Goal: Obtain resource: Obtain resource

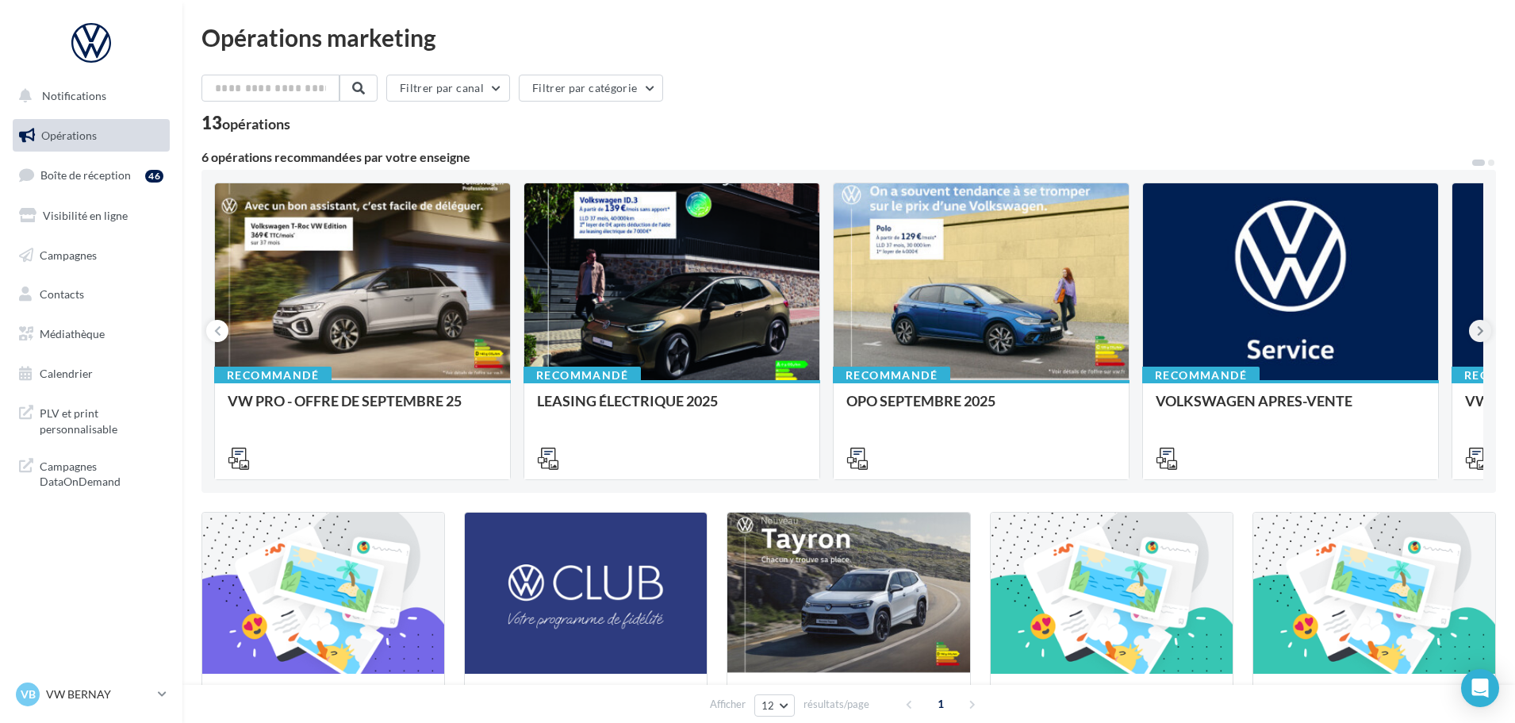
click at [1477, 326] on icon at bounding box center [1480, 331] width 7 height 16
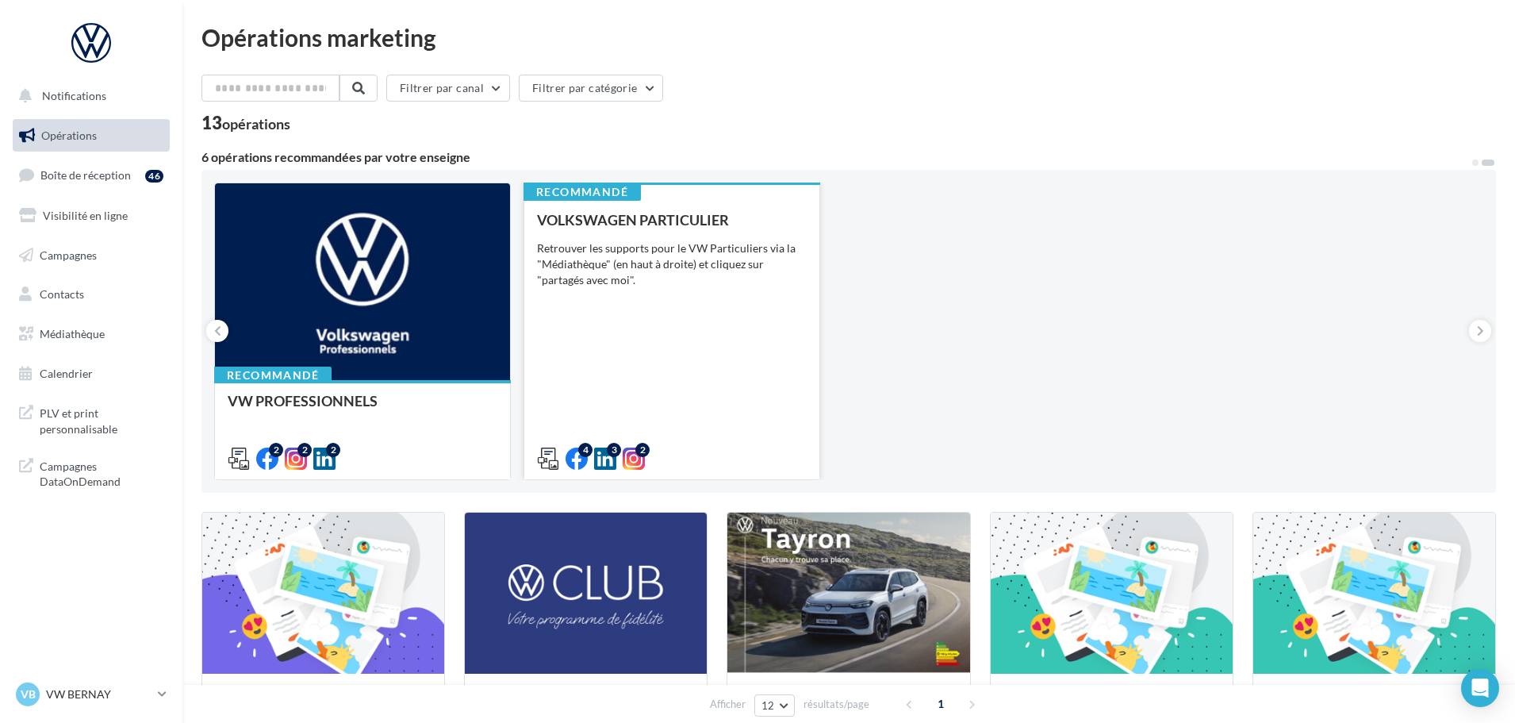
click at [661, 320] on div "VOLKSWAGEN PARTICULIER Retrouver les supports pour le VW Particuliers via la "M…" at bounding box center [672, 338] width 270 height 253
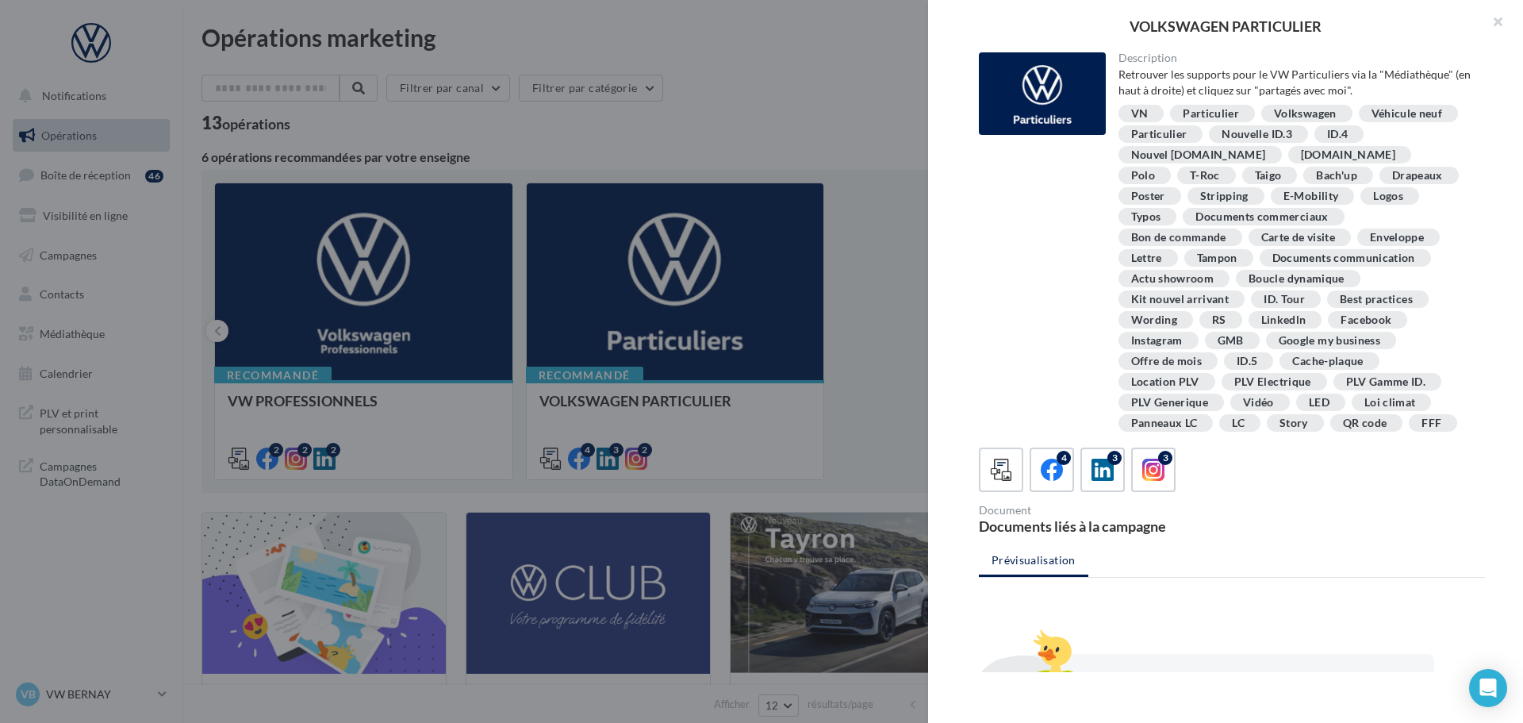
click at [1220, 170] on div "T-Roc" at bounding box center [1205, 176] width 30 height 12
drag, startPoint x: 1230, startPoint y: 71, endPoint x: 1476, endPoint y: 58, distance: 246.2
click at [1476, 58] on div "Description Retrouver les supports pour le VW Particuliers via la "Médiathèque"…" at bounding box center [1296, 243] width 380 height 382
click at [1459, 86] on div "Retrouver les supports pour le VW Particuliers via la "Médiathèque" (en haut à …" at bounding box center [1295, 83] width 355 height 32
click at [1038, 466] on div "4" at bounding box center [1052, 469] width 29 height 29
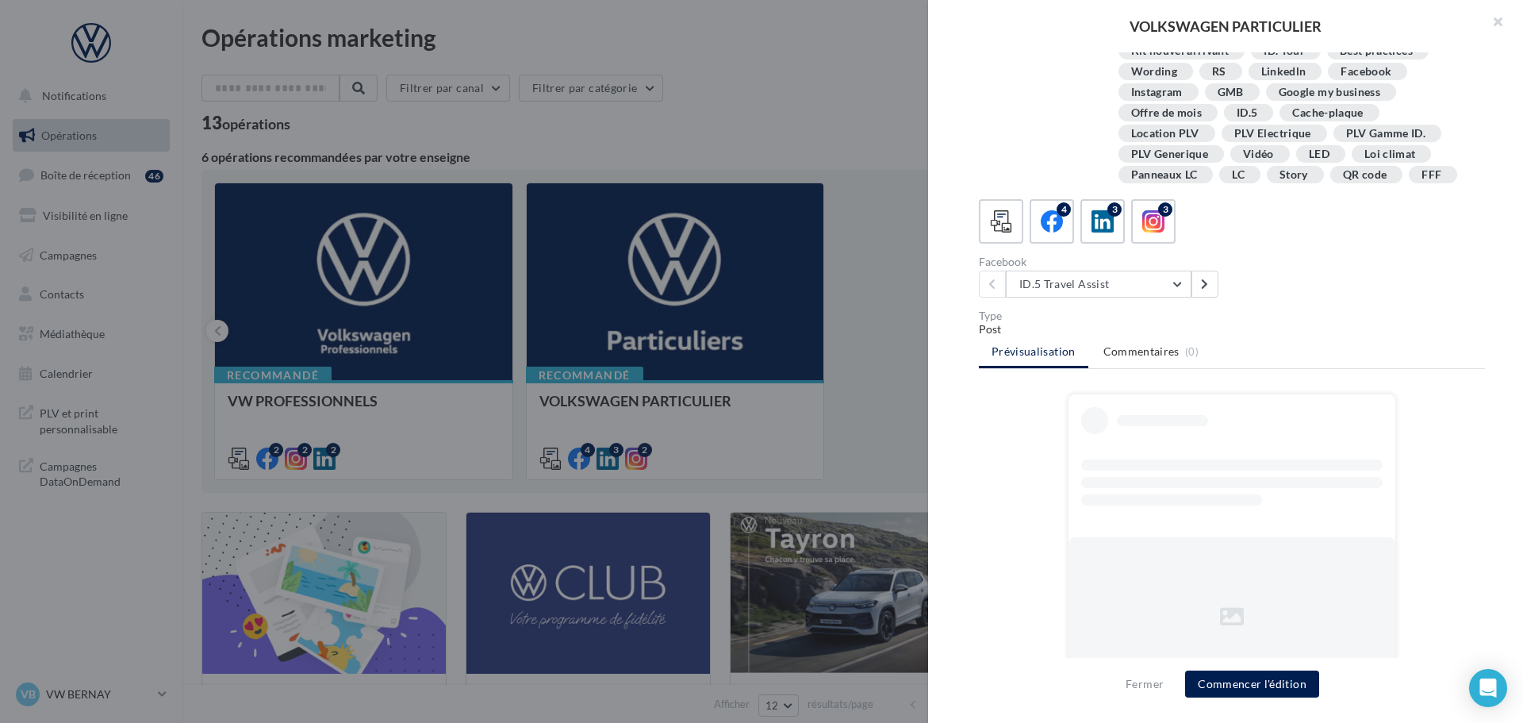
scroll to position [285, 0]
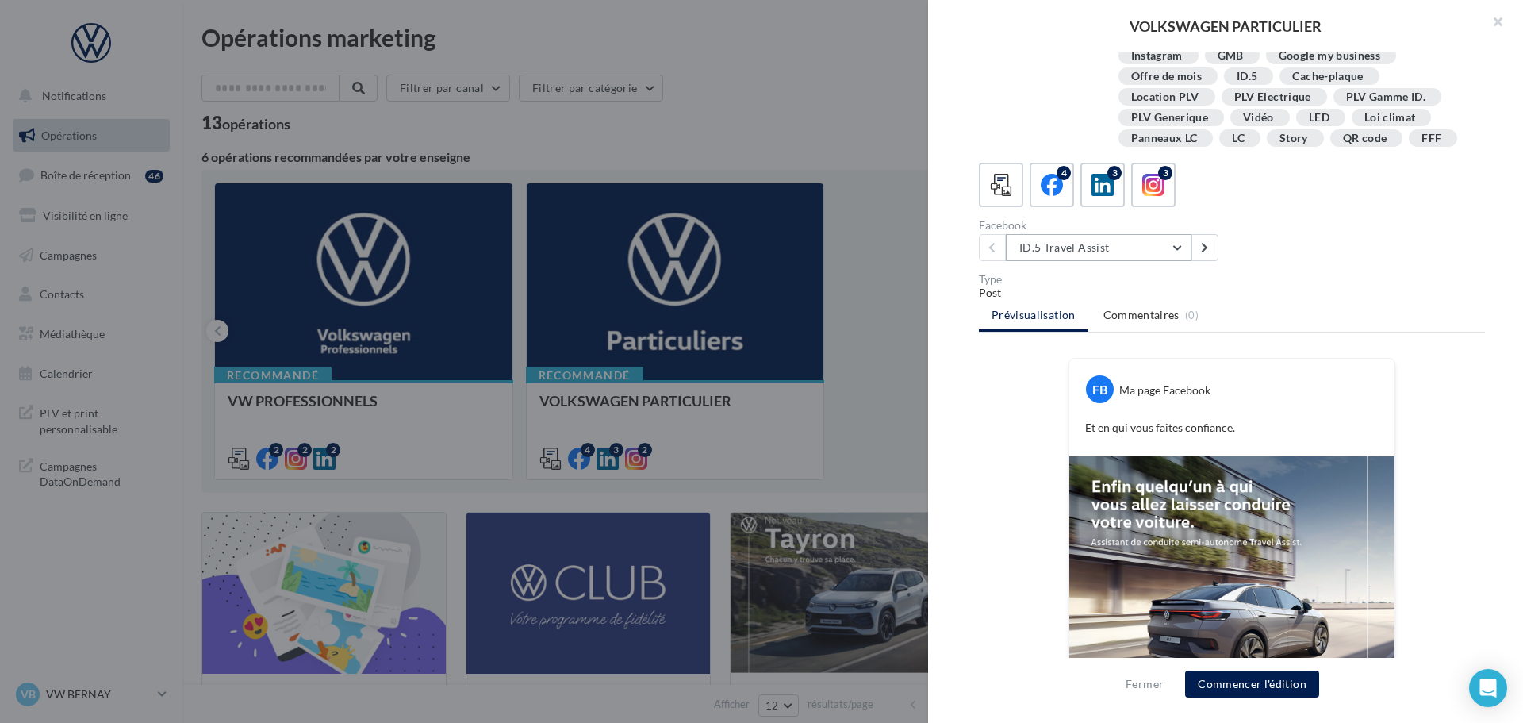
click at [1149, 250] on button "ID.5 Travel Assist" at bounding box center [1099, 247] width 186 height 27
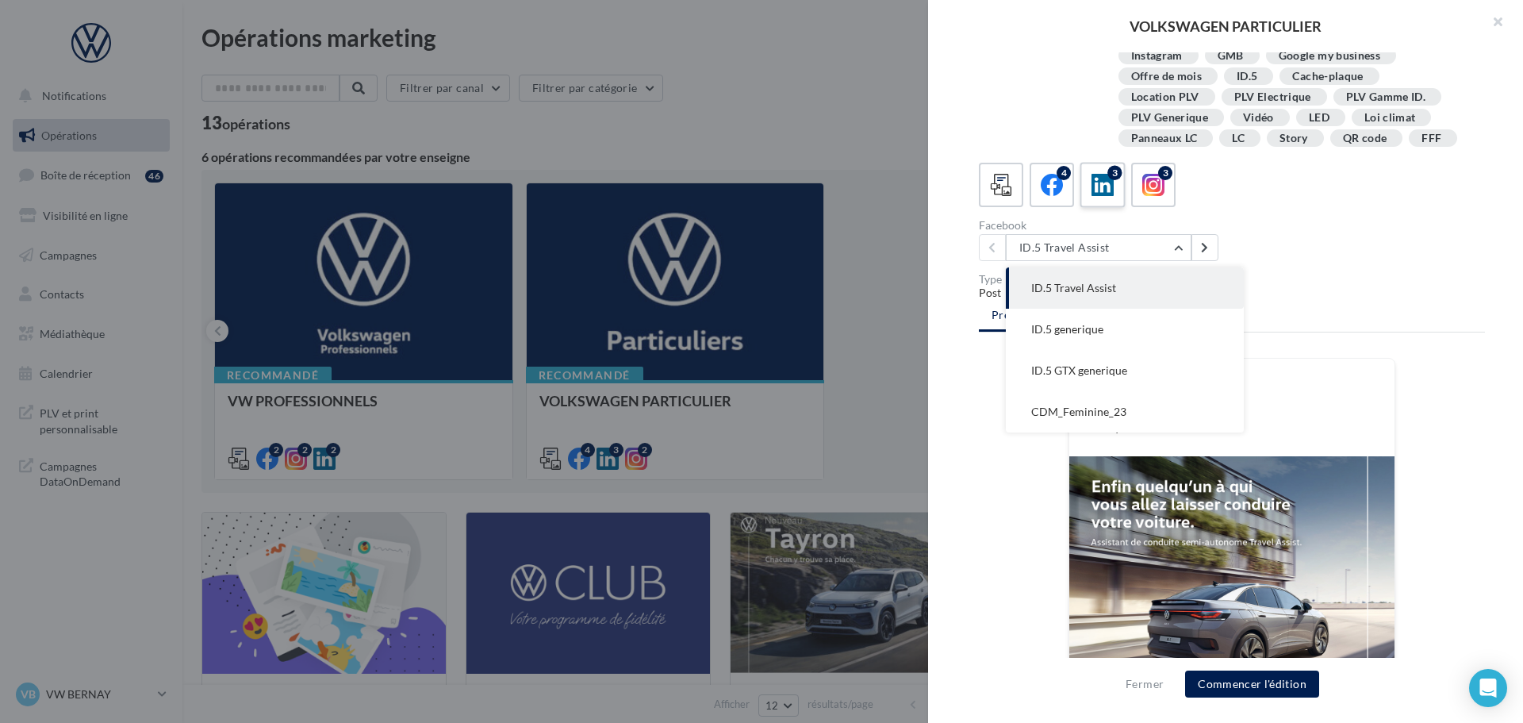
click at [1087, 198] on label "3" at bounding box center [1102, 184] width 45 height 45
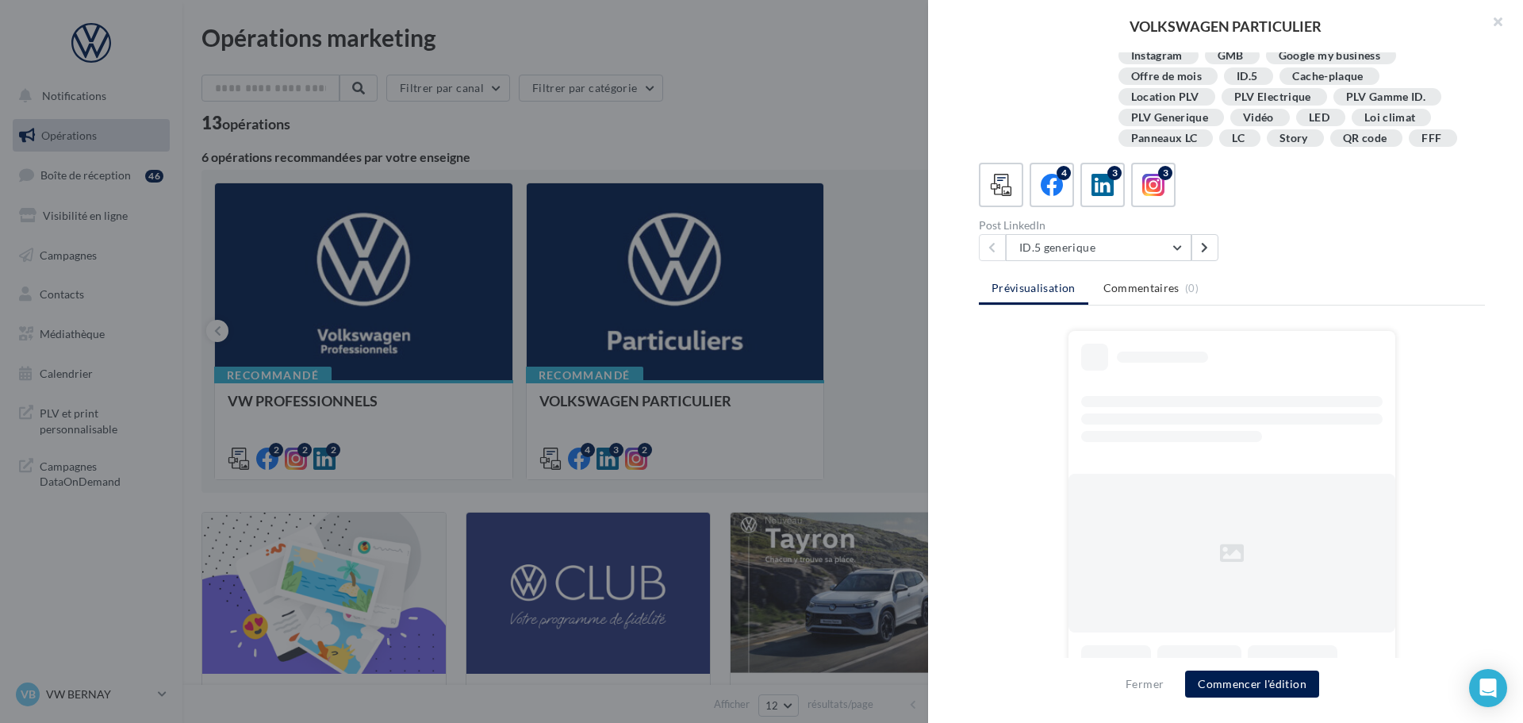
click at [1108, 221] on div "Post LinkedIn" at bounding box center [1102, 225] width 247 height 11
click at [1108, 237] on button "ID.5 generique" at bounding box center [1099, 247] width 186 height 27
click at [1137, 186] on label "3" at bounding box center [1152, 184] width 45 height 45
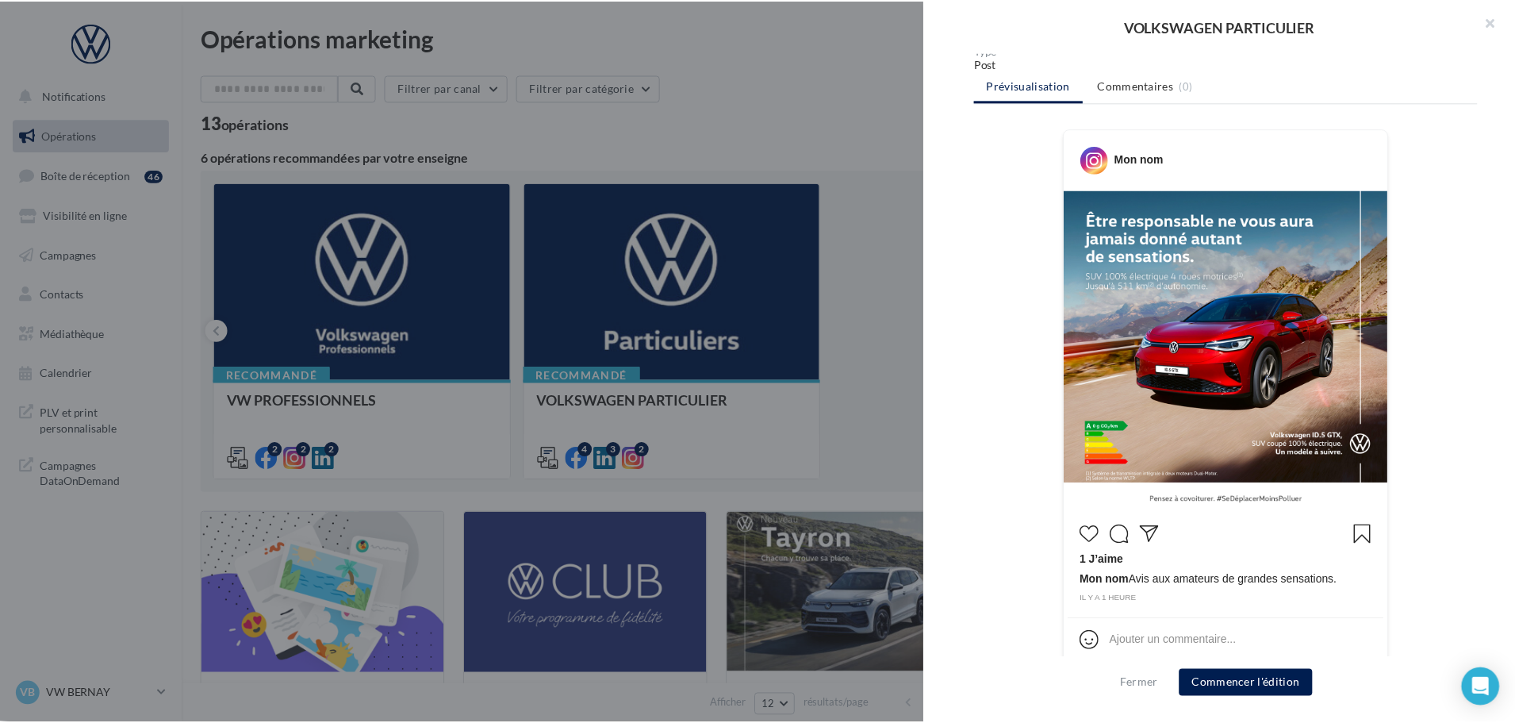
scroll to position [523, 0]
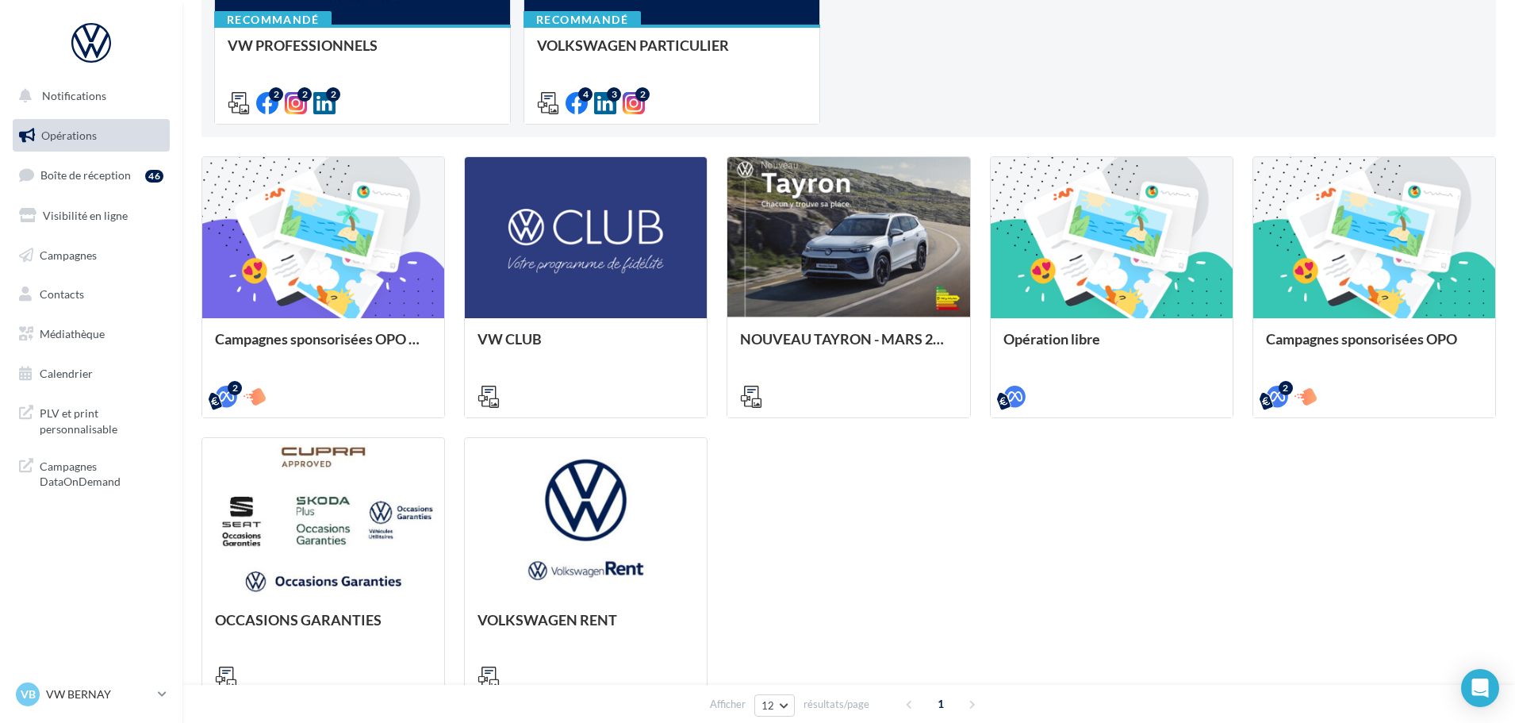
scroll to position [463, 0]
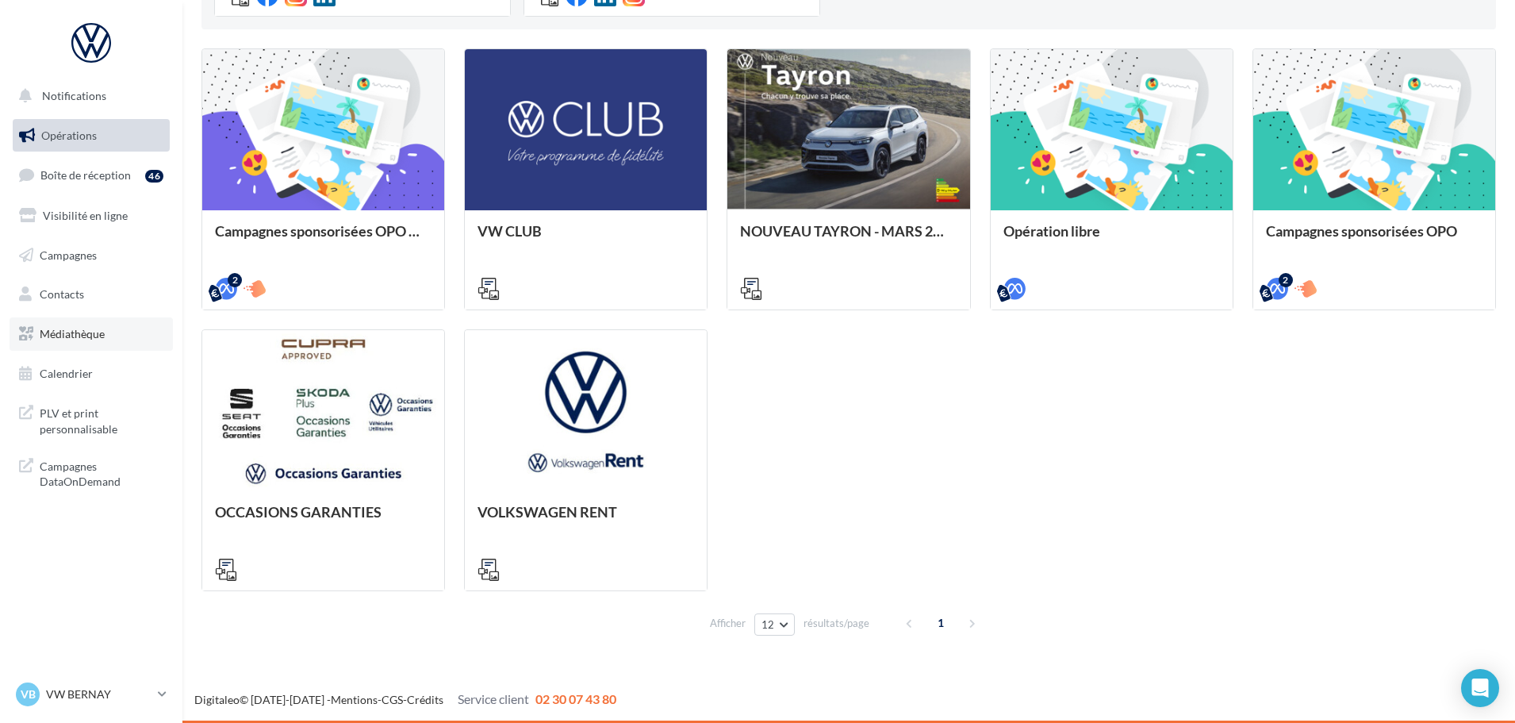
click at [111, 333] on link "Médiathèque" at bounding box center [91, 333] width 163 height 33
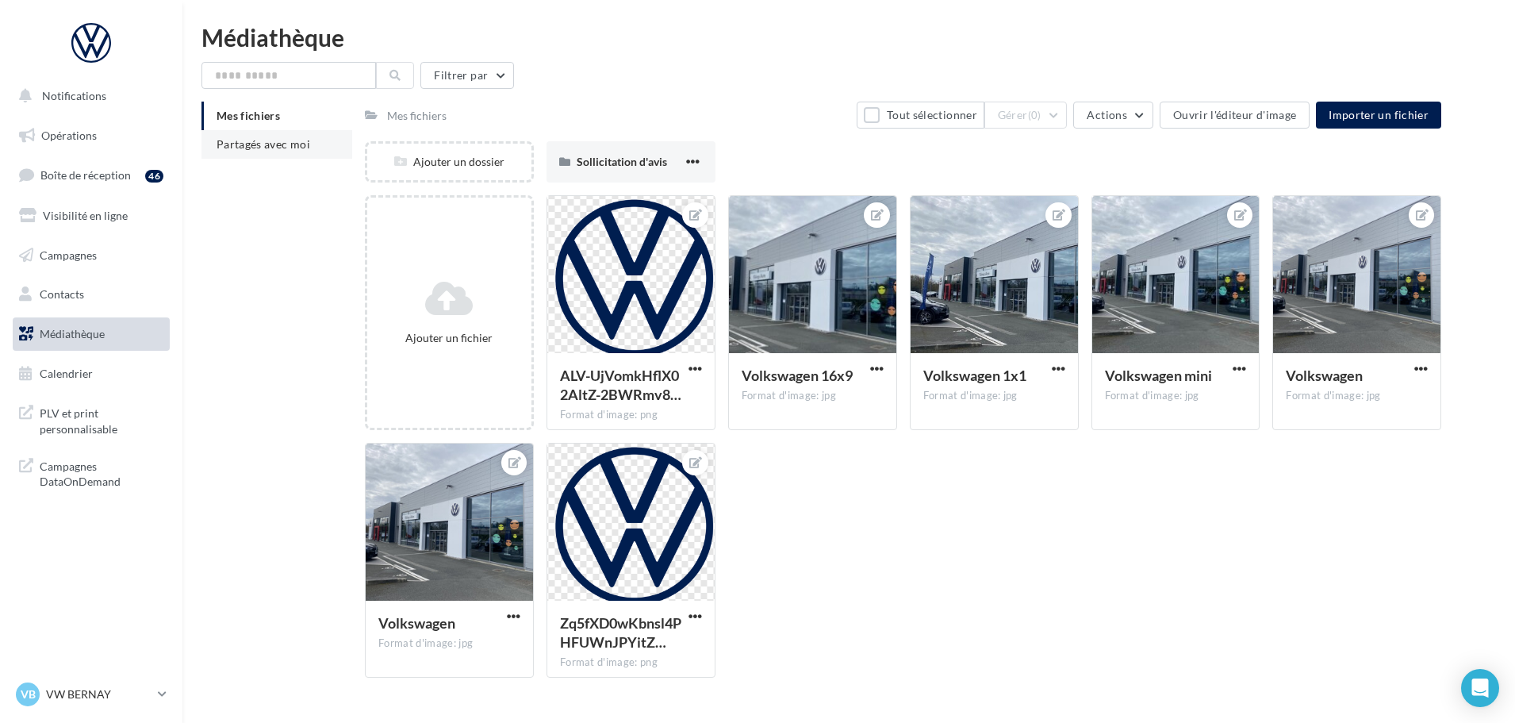
click at [243, 144] on span "Partagés avec moi" at bounding box center [264, 143] width 94 height 13
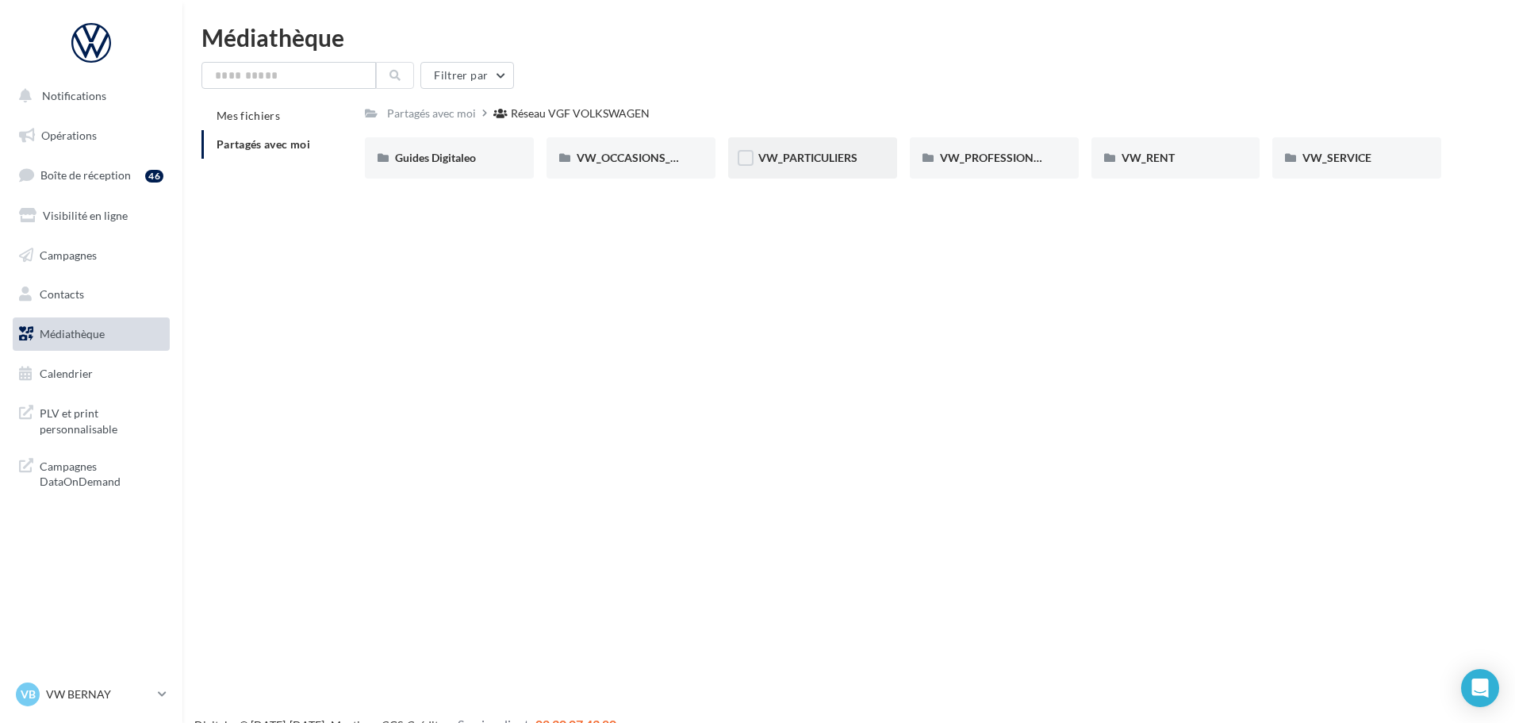
click at [809, 167] on div "VW_PARTICULIERS" at bounding box center [812, 157] width 169 height 41
